Goal: Use online tool/utility

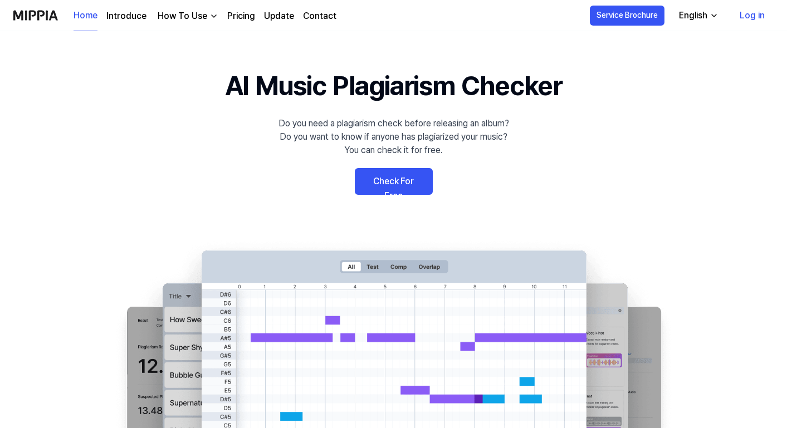
scroll to position [11, 0]
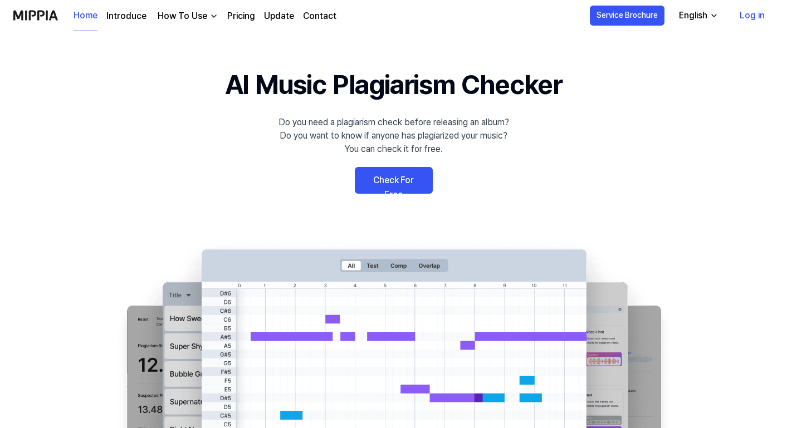
click at [384, 183] on link "Check For Free" at bounding box center [394, 180] width 78 height 27
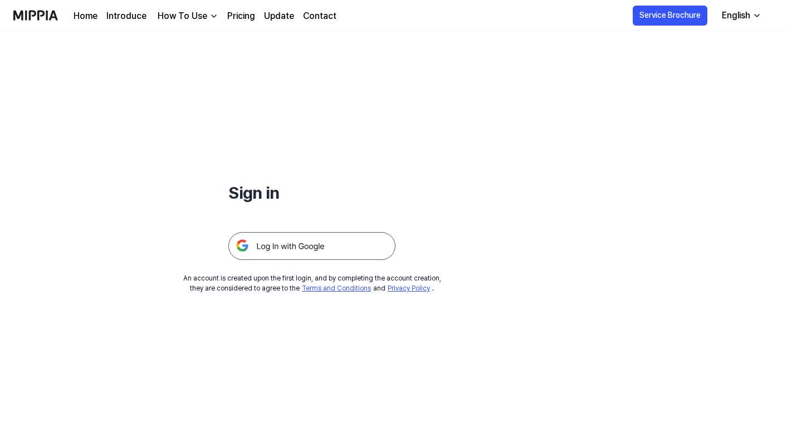
click at [273, 246] on img at bounding box center [311, 246] width 167 height 28
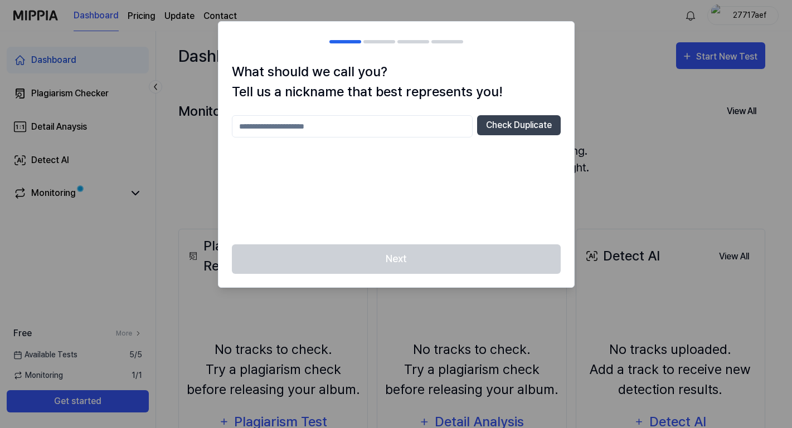
click at [314, 131] on input "text" at bounding box center [352, 126] width 241 height 22
type input "**********"
click at [506, 127] on button "Check Duplicate" at bounding box center [519, 125] width 84 height 20
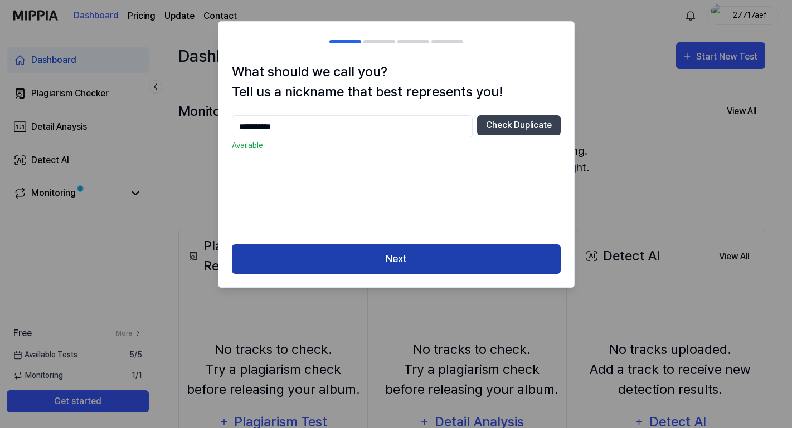
click at [377, 253] on button "Next" at bounding box center [396, 260] width 329 height 30
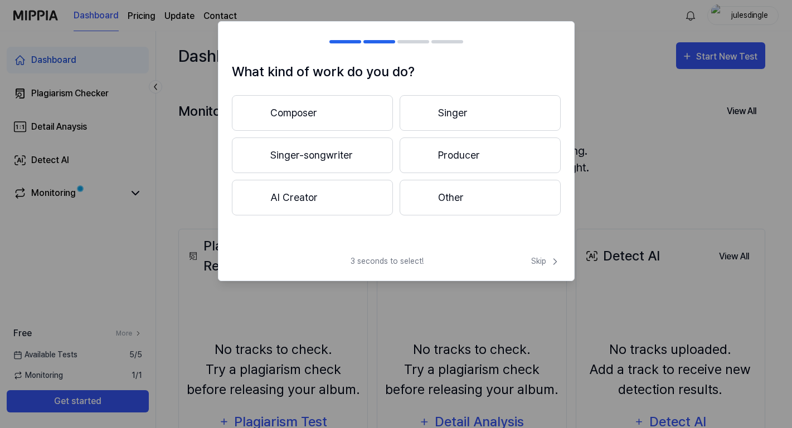
click at [429, 198] on button "Other" at bounding box center [479, 198] width 161 height 36
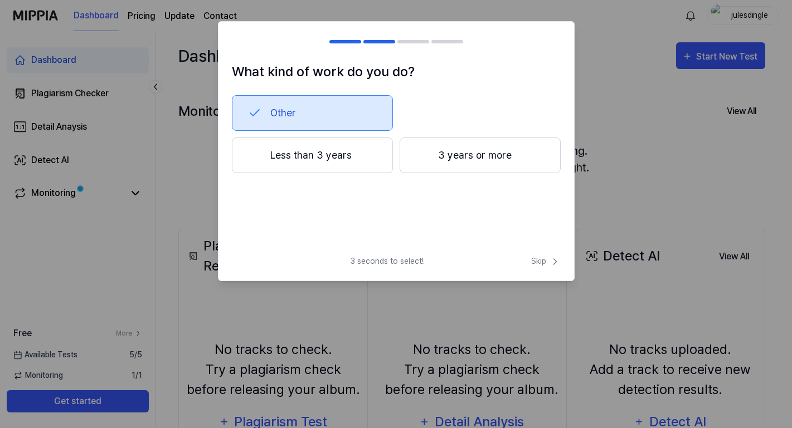
click at [462, 160] on button "3 years or more" at bounding box center [479, 156] width 161 height 36
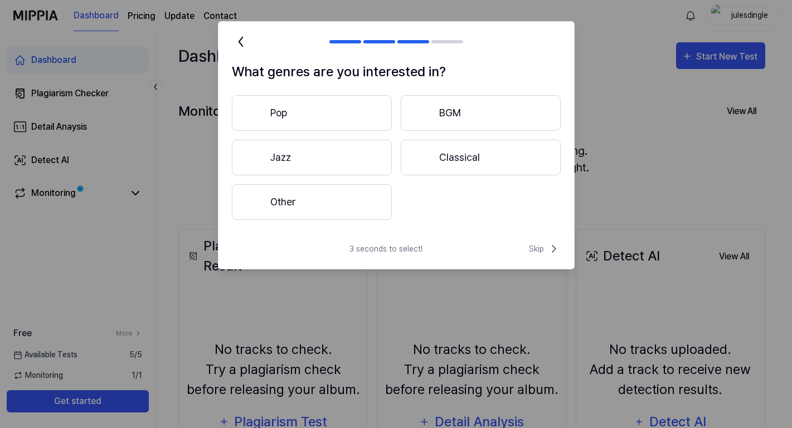
click at [358, 206] on button "Other" at bounding box center [312, 202] width 160 height 36
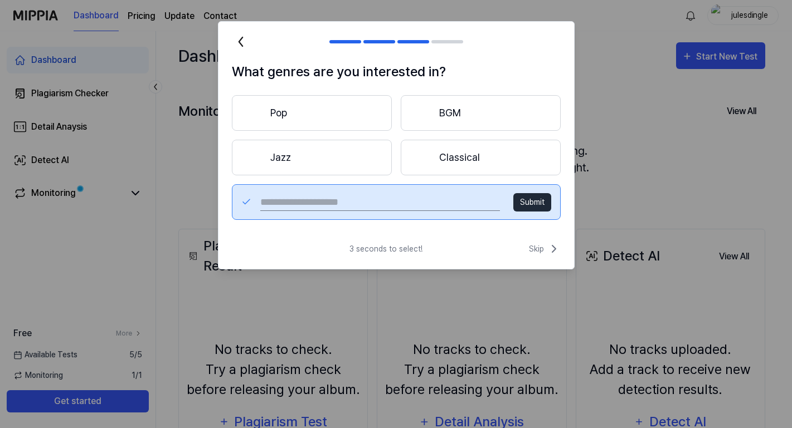
click at [462, 155] on button "Classical" at bounding box center [481, 158] width 160 height 36
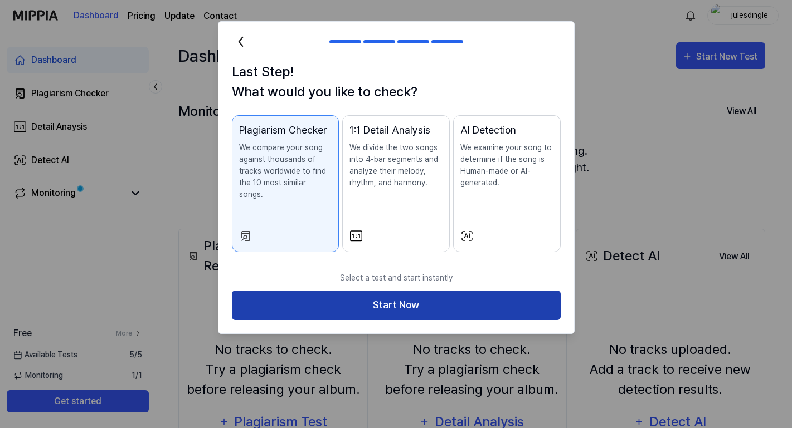
click at [379, 291] on button "Start Now" at bounding box center [396, 306] width 329 height 30
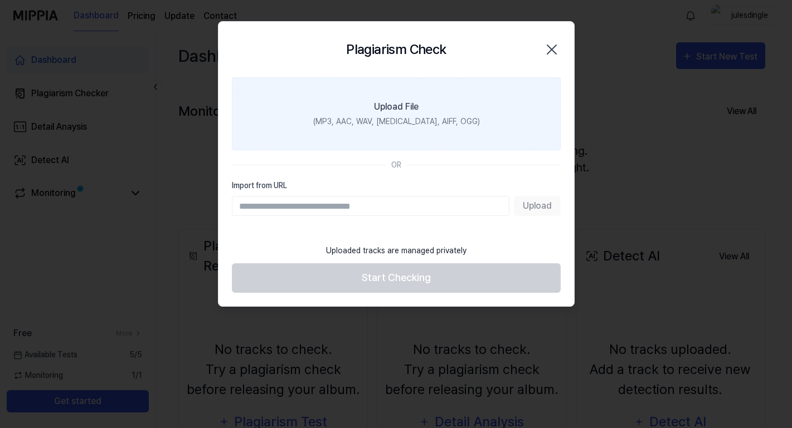
click at [396, 116] on div "(MP3, AAC, WAV, [MEDICAL_DATA], AIFF, OGG)" at bounding box center [396, 122] width 167 height 12
click at [0, 0] on input "Upload File (MP3, AAC, WAV, [MEDICAL_DATA], AIFF, OGG)" at bounding box center [0, 0] width 0 height 0
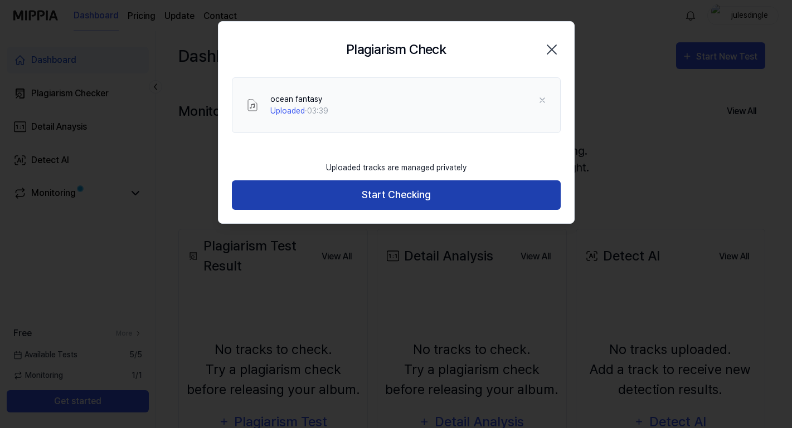
click at [375, 201] on button "Start Checking" at bounding box center [396, 195] width 329 height 30
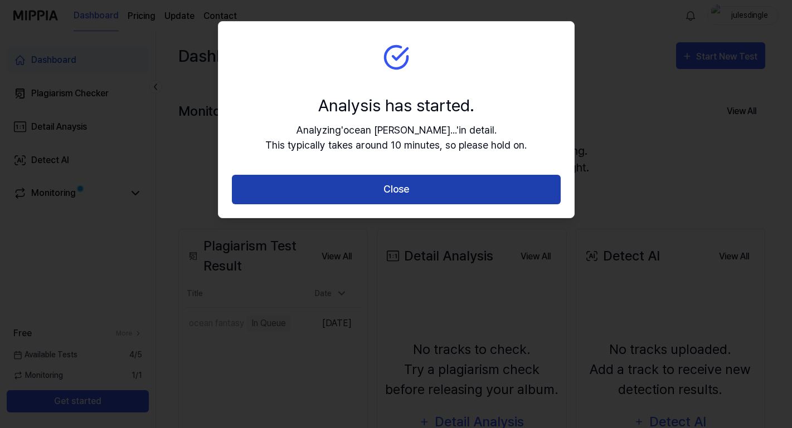
click at [396, 193] on button "Close" at bounding box center [396, 190] width 329 height 30
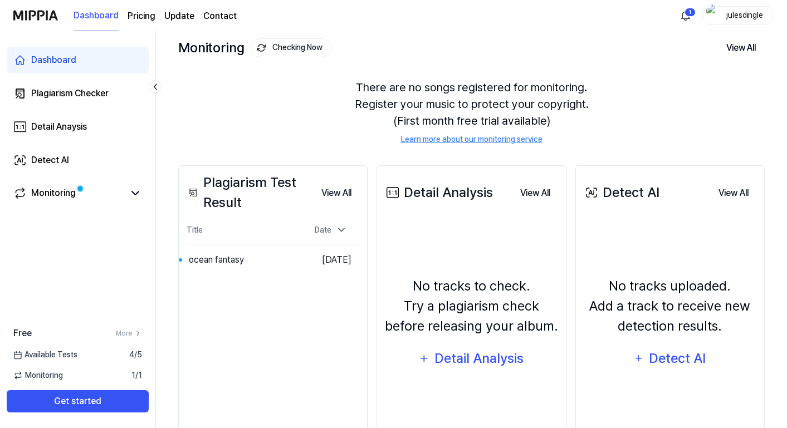
scroll to position [70, 0]
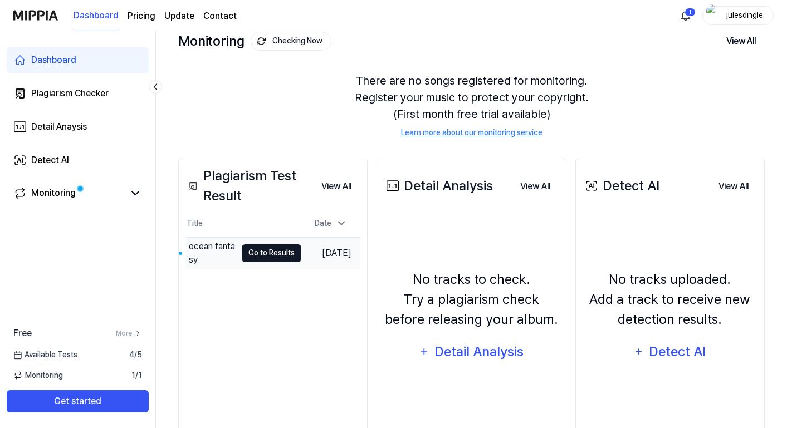
click at [276, 256] on button "Go to Results" at bounding box center [272, 254] width 60 height 18
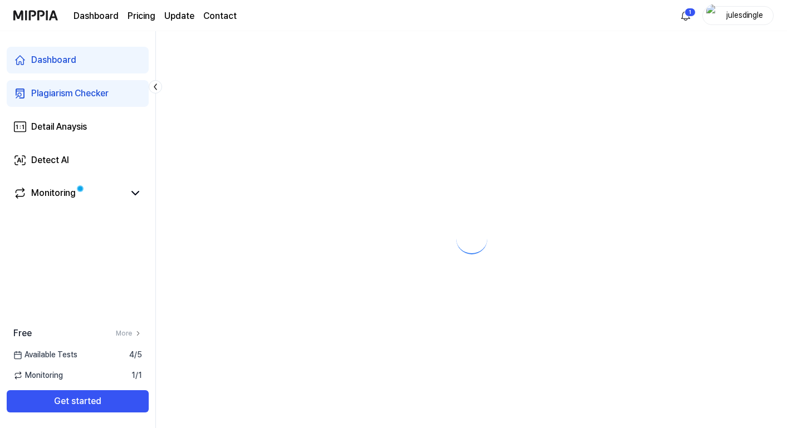
scroll to position [0, 0]
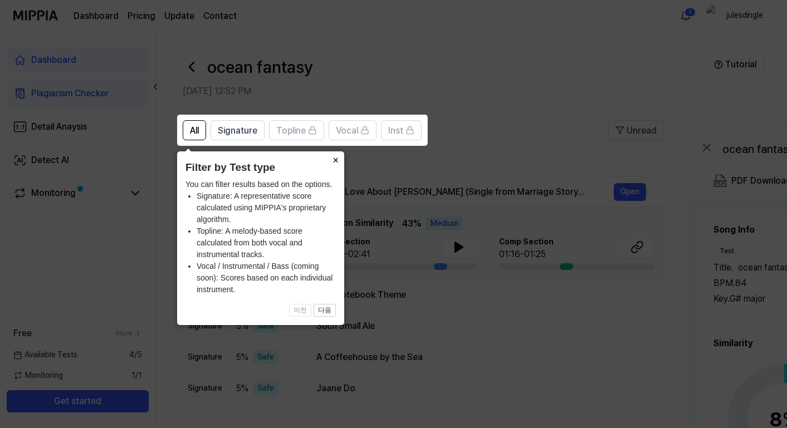
click at [337, 159] on button "×" at bounding box center [335, 160] width 18 height 16
